Goal: Transaction & Acquisition: Book appointment/travel/reservation

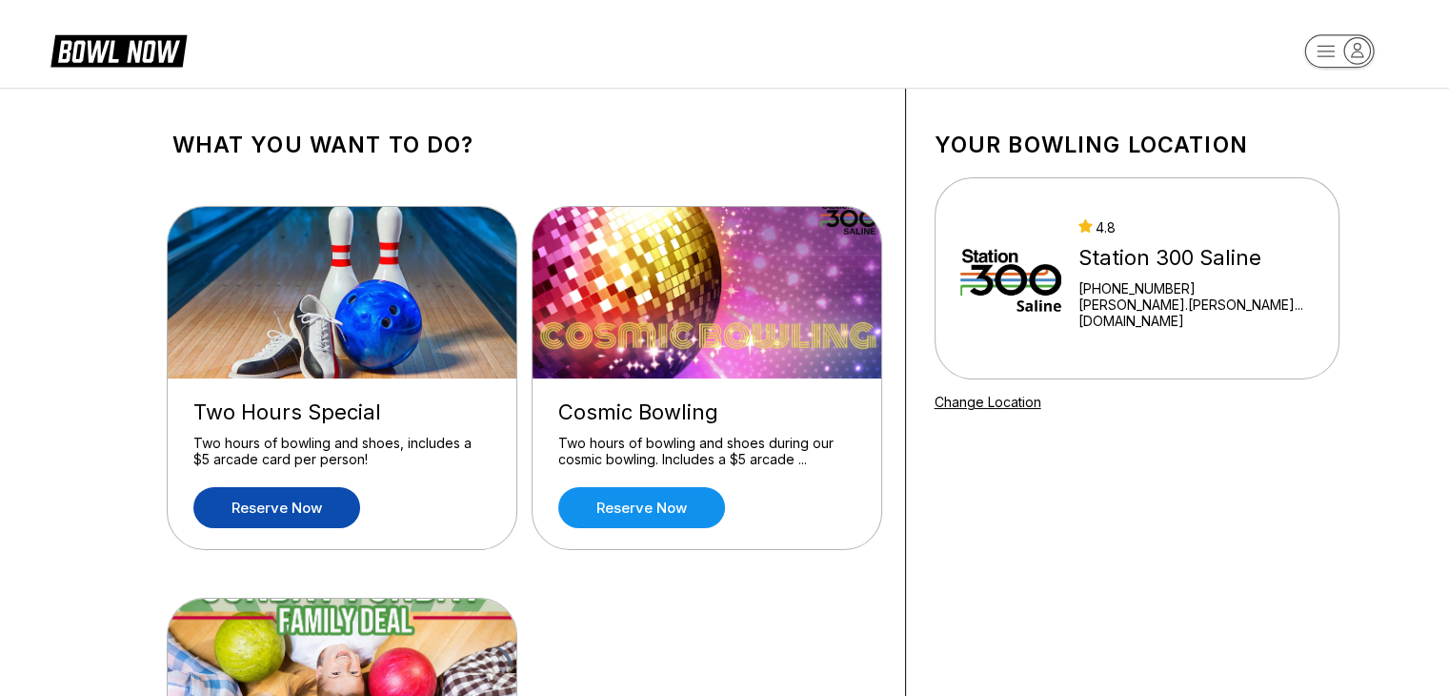
click at [278, 515] on link "Reserve now" at bounding box center [276, 507] width 167 height 41
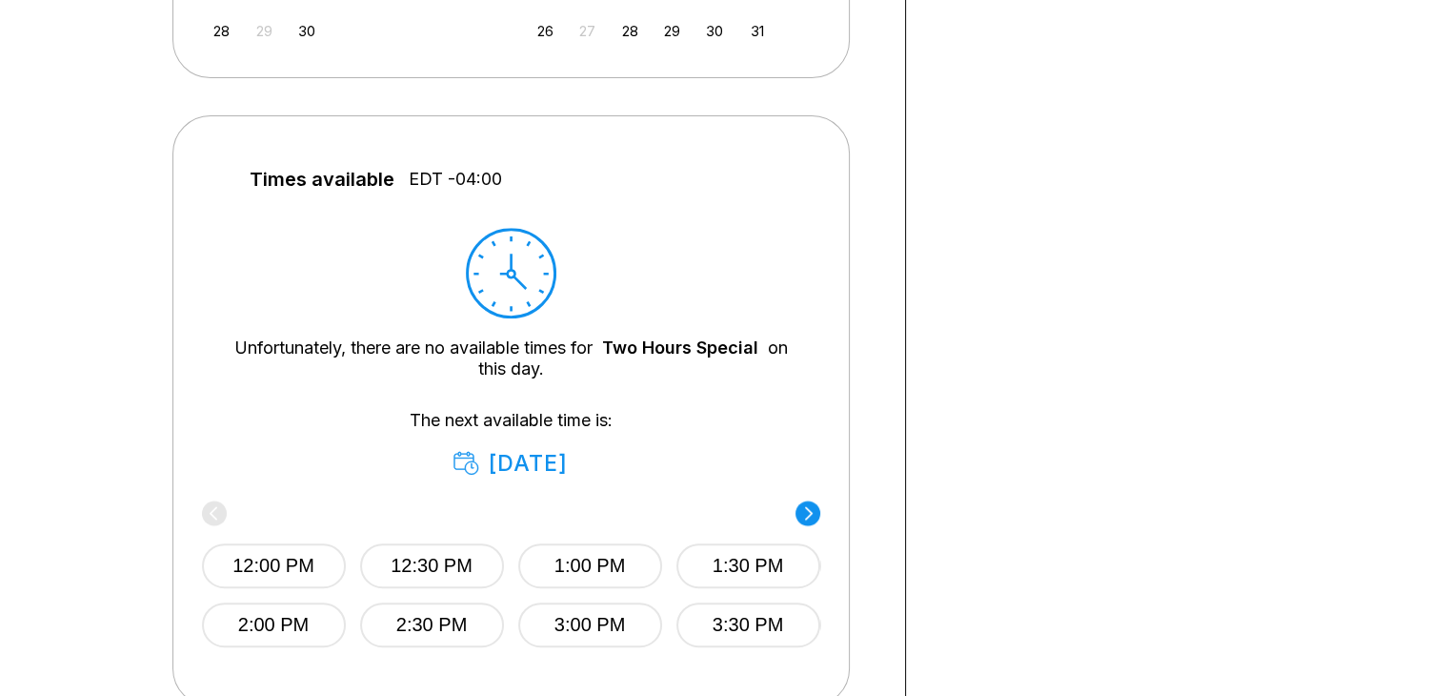
scroll to position [663, 0]
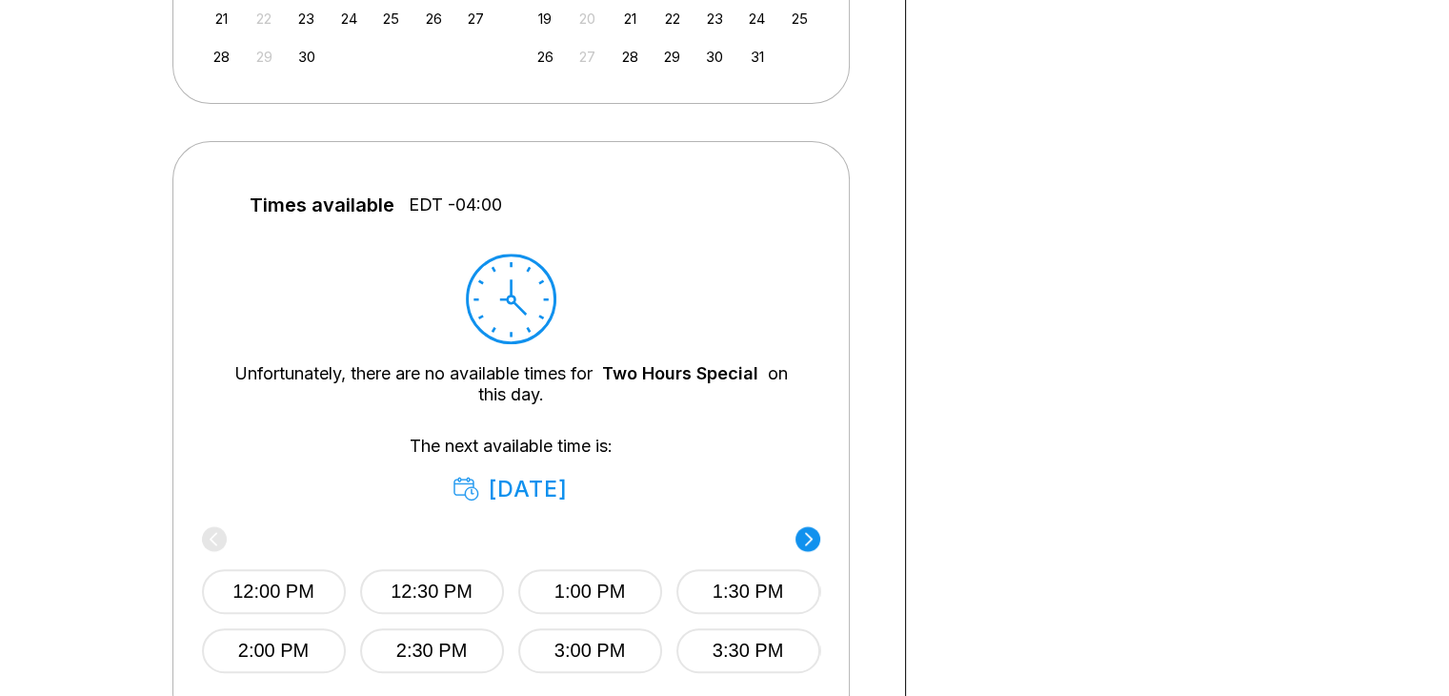
click at [821, 545] on div "Times available EDT -04:00 Unfortunately, there are no available times for Two …" at bounding box center [510, 436] width 677 height 591
click at [803, 535] on circle at bounding box center [808, 538] width 25 height 25
click at [215, 538] on circle at bounding box center [214, 538] width 25 height 25
click at [215, 538] on div "12:00 PM 12:30 PM 1:00 PM 1:30 PM 2:00 PM 2:30 PM 3:00 PM 3:30 PM" at bounding box center [511, 602] width 618 height 142
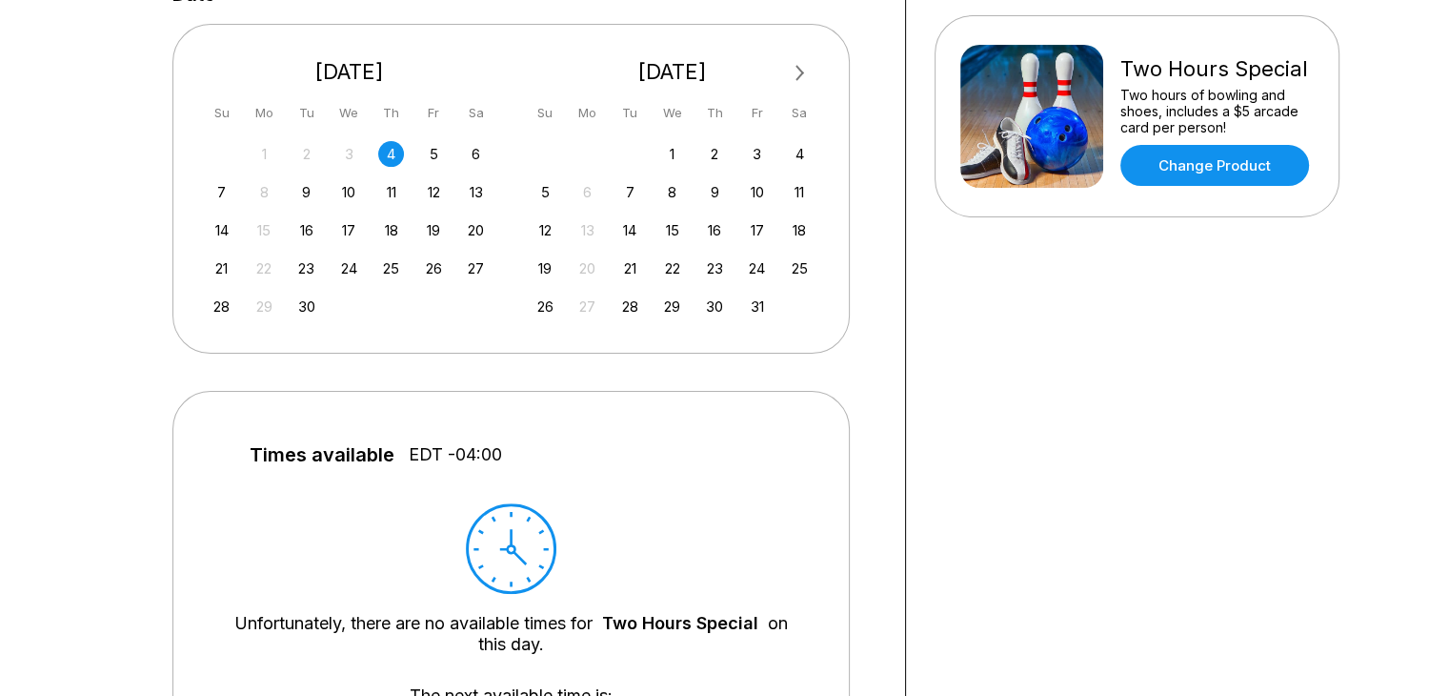
scroll to position [361, 0]
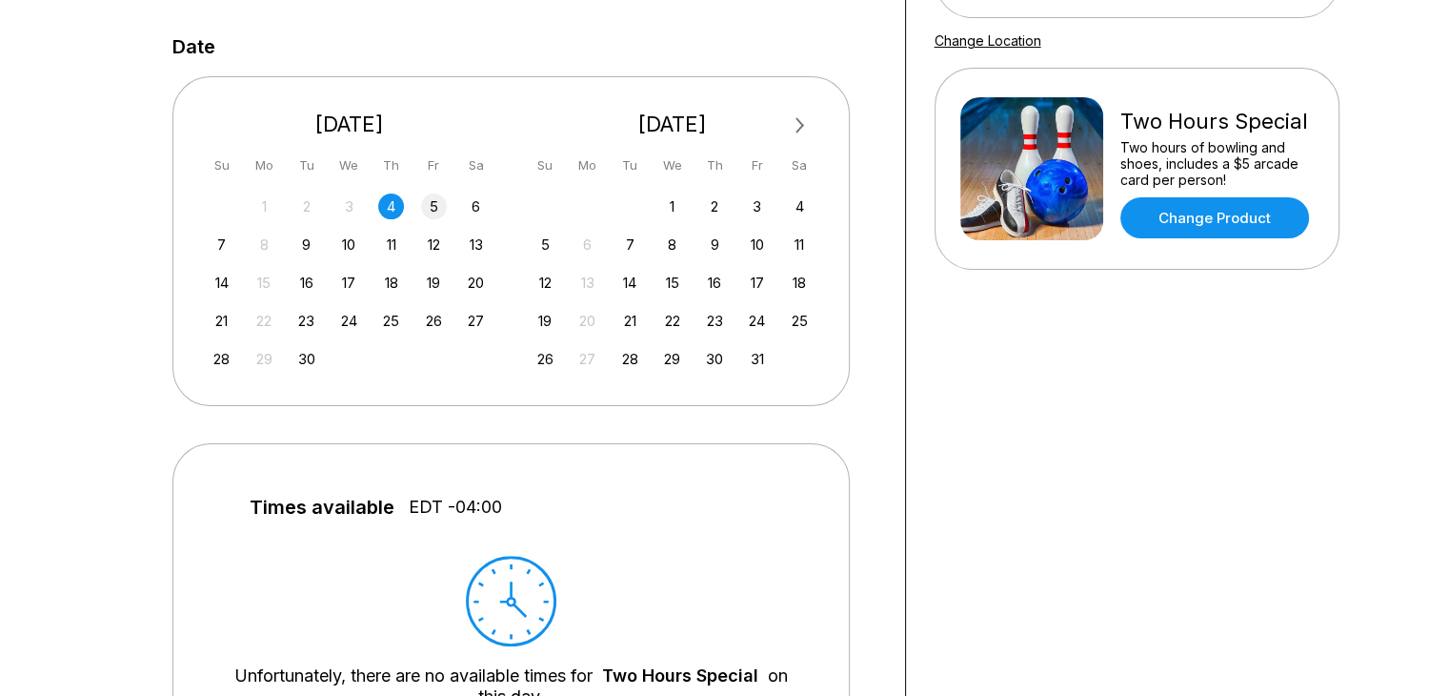
click at [432, 203] on div "5" at bounding box center [434, 206] width 26 height 26
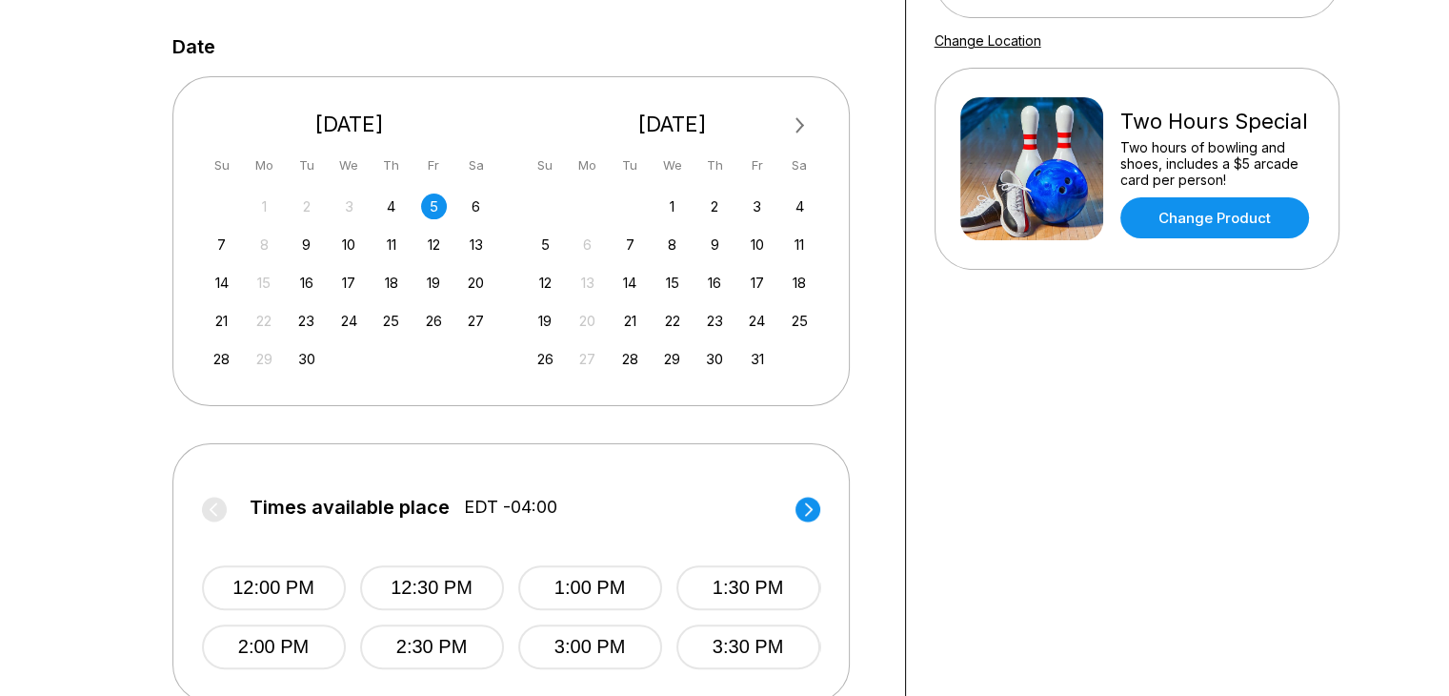
click at [383, 207] on div "4" at bounding box center [391, 206] width 26 height 26
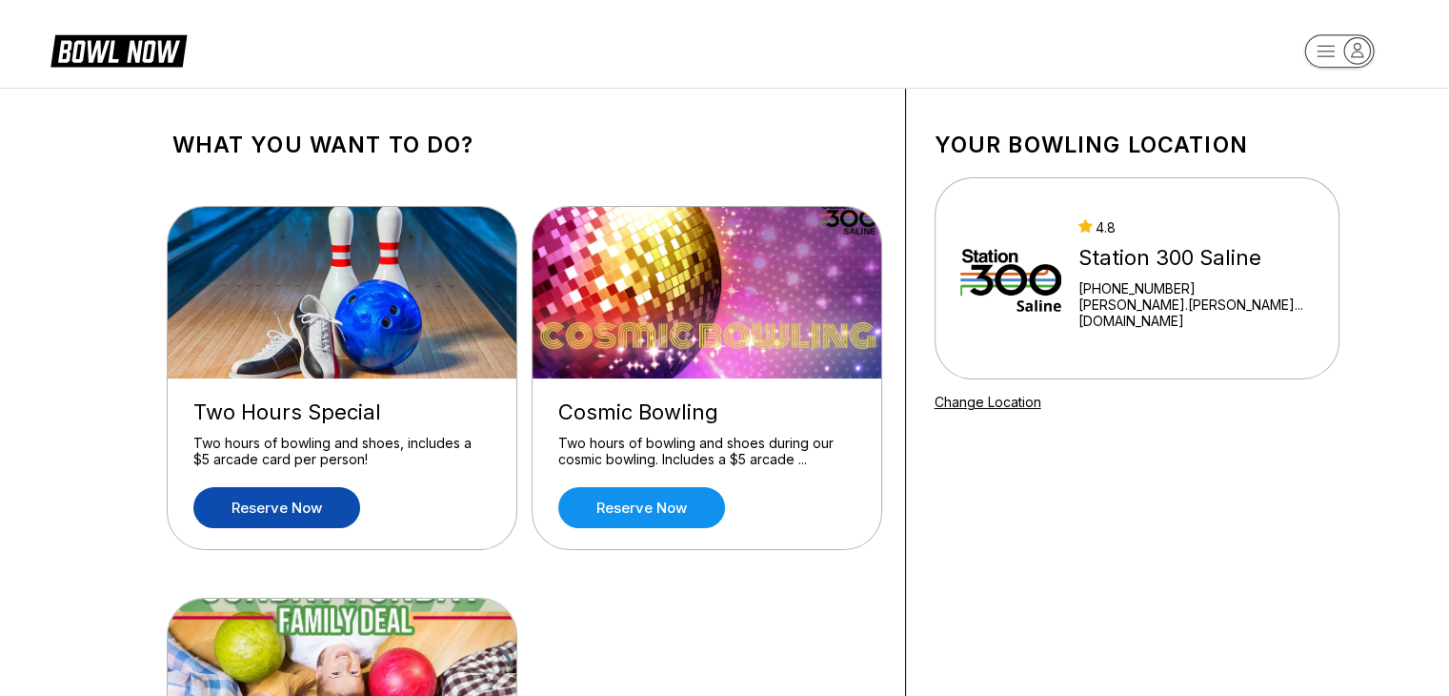
click at [284, 508] on link "Reserve now" at bounding box center [276, 507] width 167 height 41
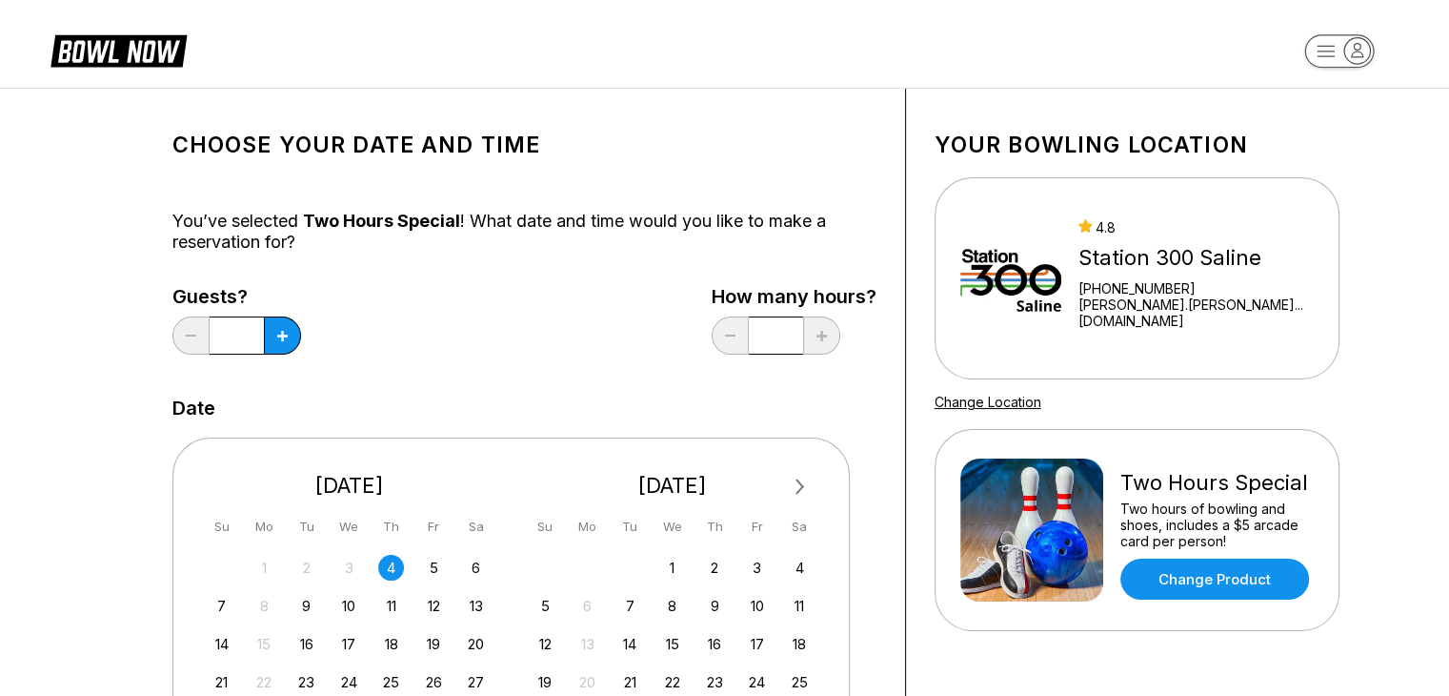
click at [402, 570] on div "4" at bounding box center [391, 568] width 26 height 26
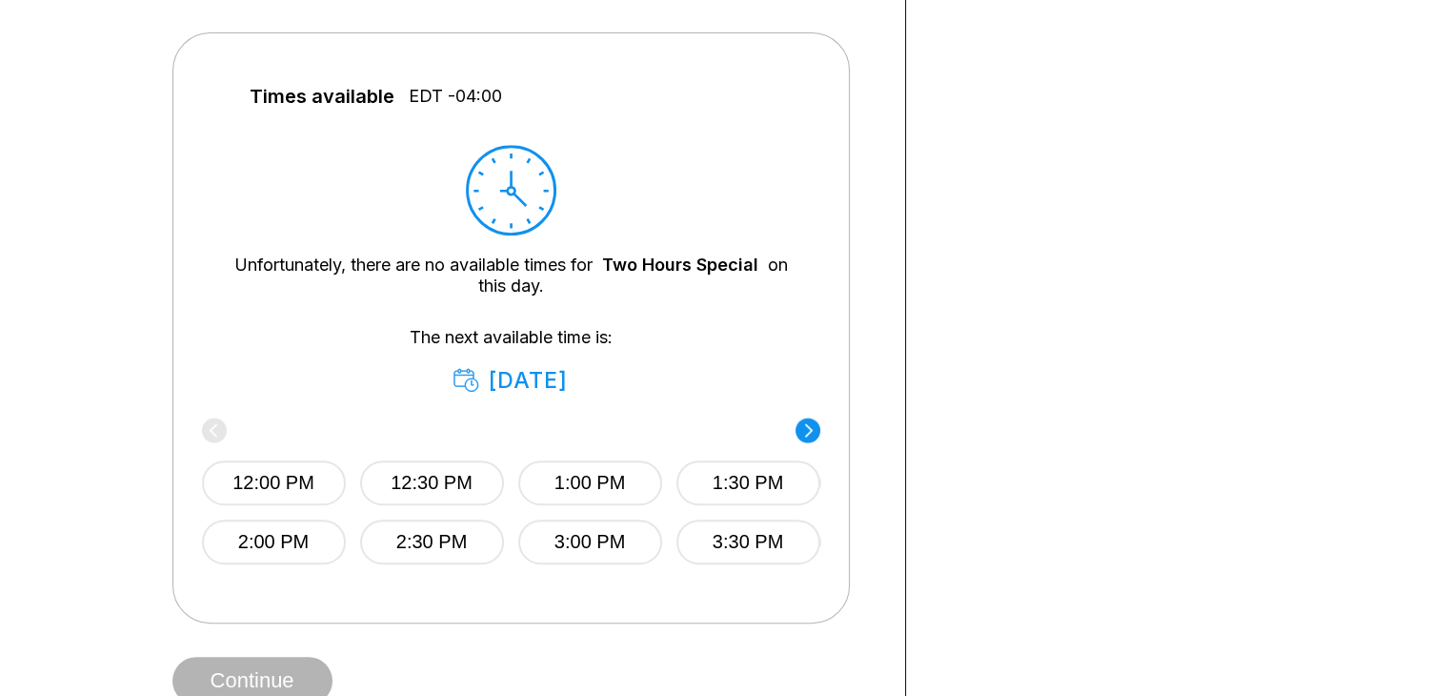
scroll to position [948, 0]
